Goal: Register for event/course

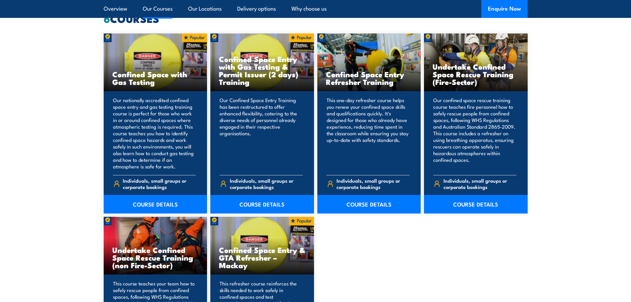
scroll to position [497, 0]
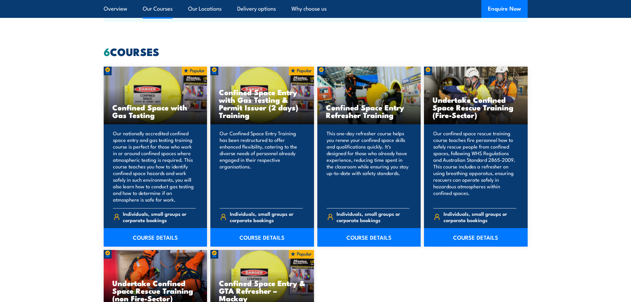
click at [149, 236] on link "COURSE DETAILS" at bounding box center [156, 237] width 104 height 19
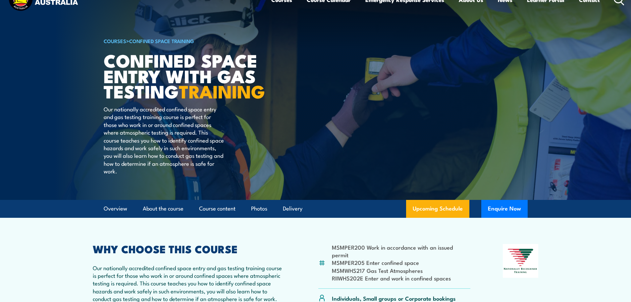
scroll to position [99, 0]
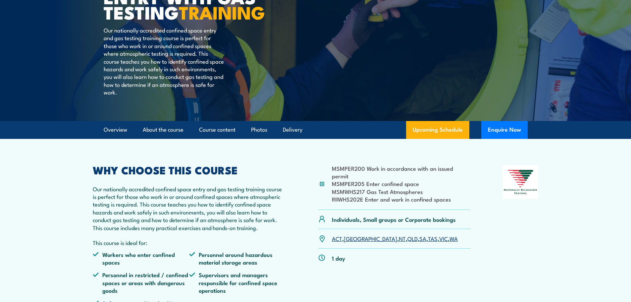
click at [439, 242] on link "VIC" at bounding box center [443, 238] width 9 height 8
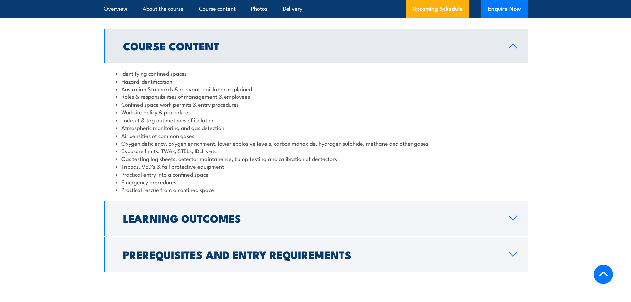
scroll to position [363, 0]
